Goal: Find contact information: Find contact information

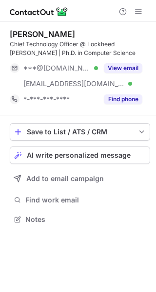
scroll to position [213, 156]
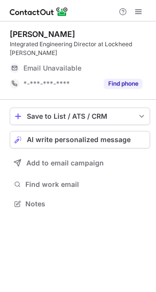
scroll to position [197, 156]
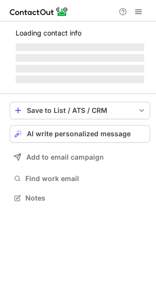
scroll to position [188, 156]
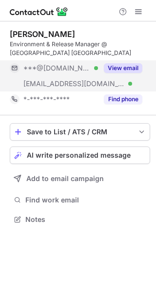
click at [126, 63] on button "View email" at bounding box center [123, 68] width 38 height 10
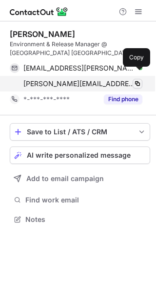
click at [135, 80] on span at bounding box center [137, 84] width 8 height 8
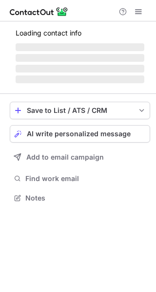
scroll to position [188, 156]
